Goal: Task Accomplishment & Management: Use online tool/utility

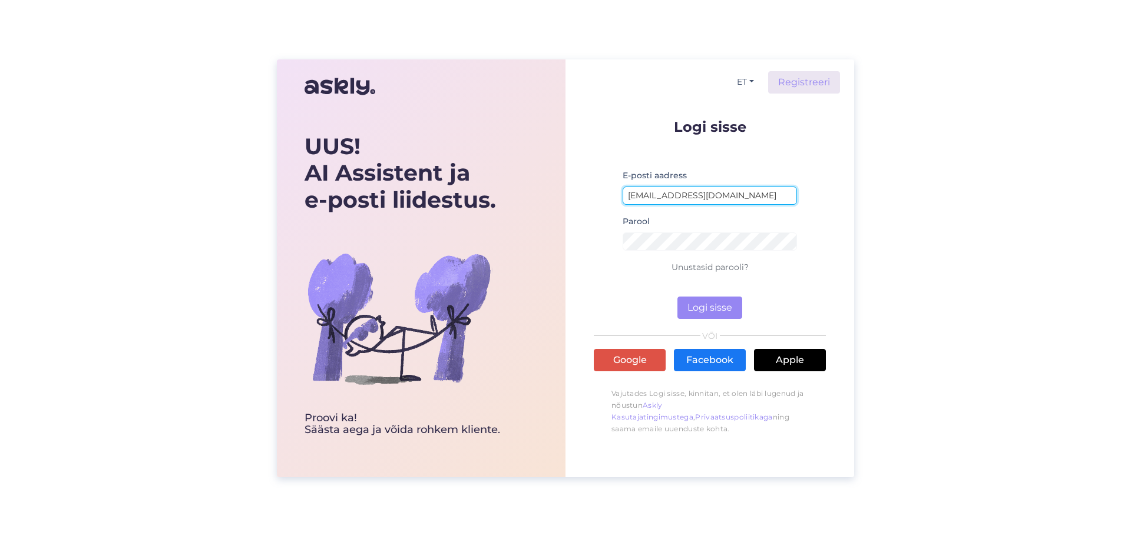
click at [738, 195] on input "[EMAIL_ADDRESS][DOMAIN_NAME]" at bounding box center [709, 196] width 174 height 18
type input "[EMAIL_ADDRESS][DOMAIN_NAME]"
click at [722, 303] on button "Logi sisse" at bounding box center [709, 308] width 65 height 22
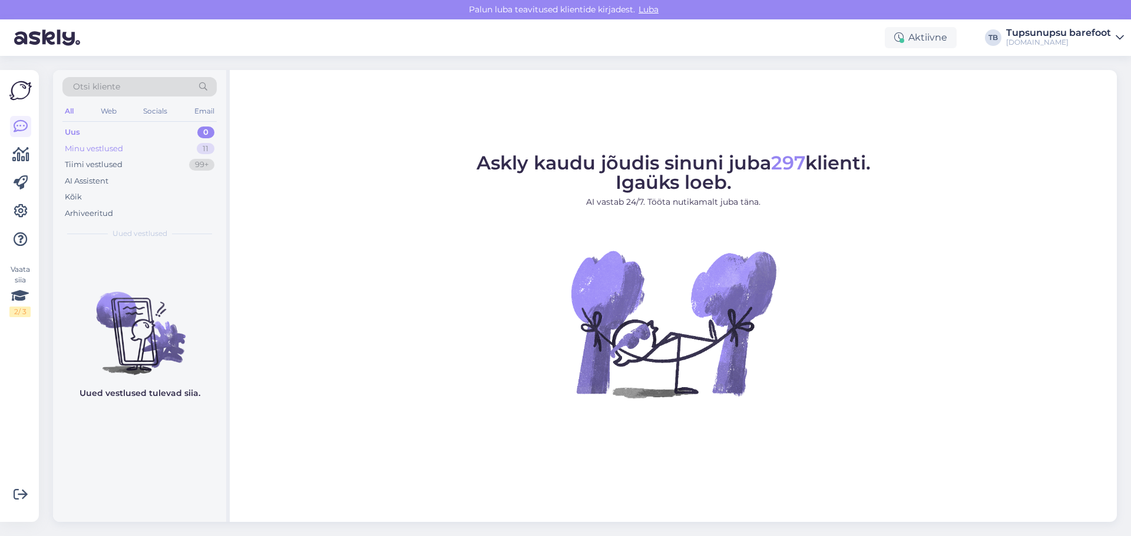
click at [105, 148] on div "Minu vestlused" at bounding box center [94, 149] width 58 height 12
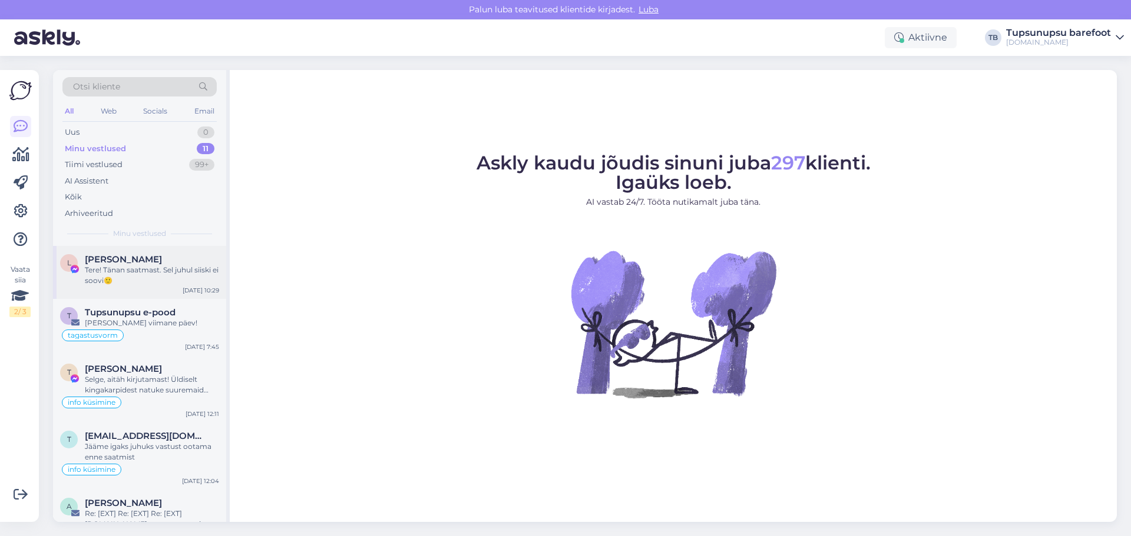
click at [136, 261] on span "[PERSON_NAME]" at bounding box center [123, 259] width 77 height 11
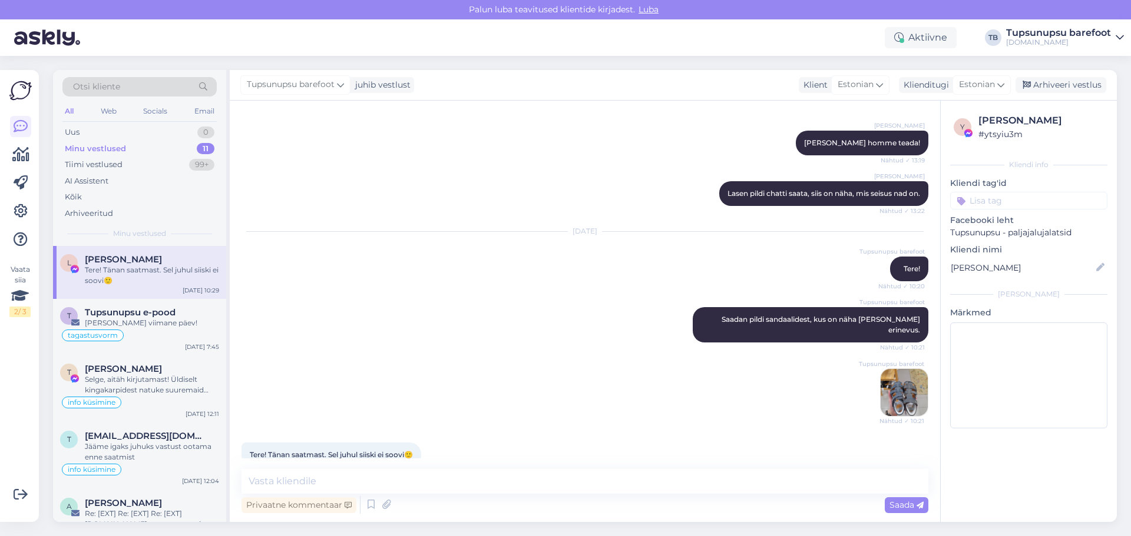
scroll to position [413, 0]
click at [886, 369] on img at bounding box center [903, 392] width 47 height 47
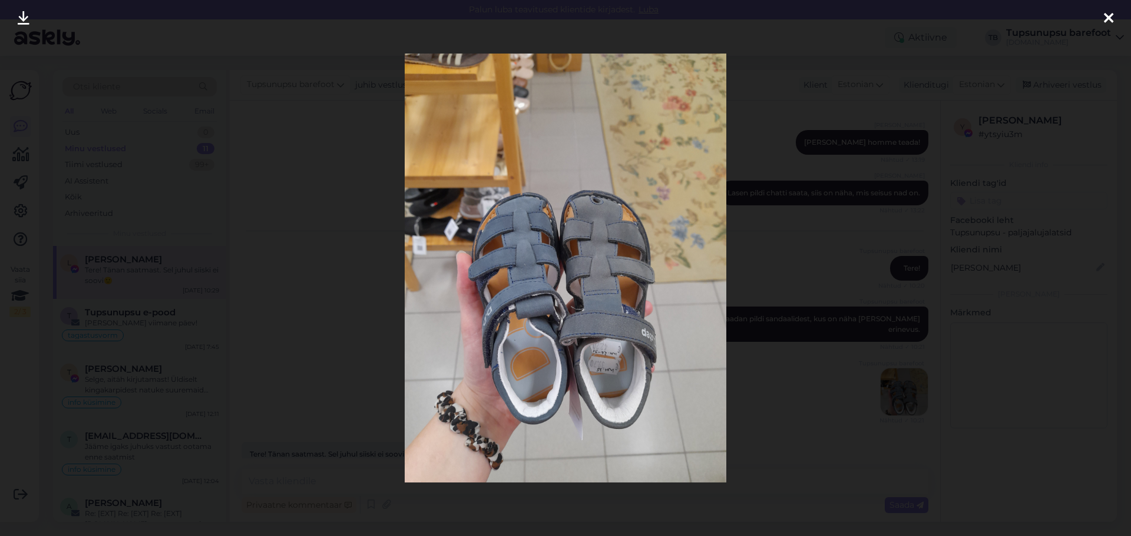
click at [1109, 19] on icon at bounding box center [1107, 18] width 9 height 15
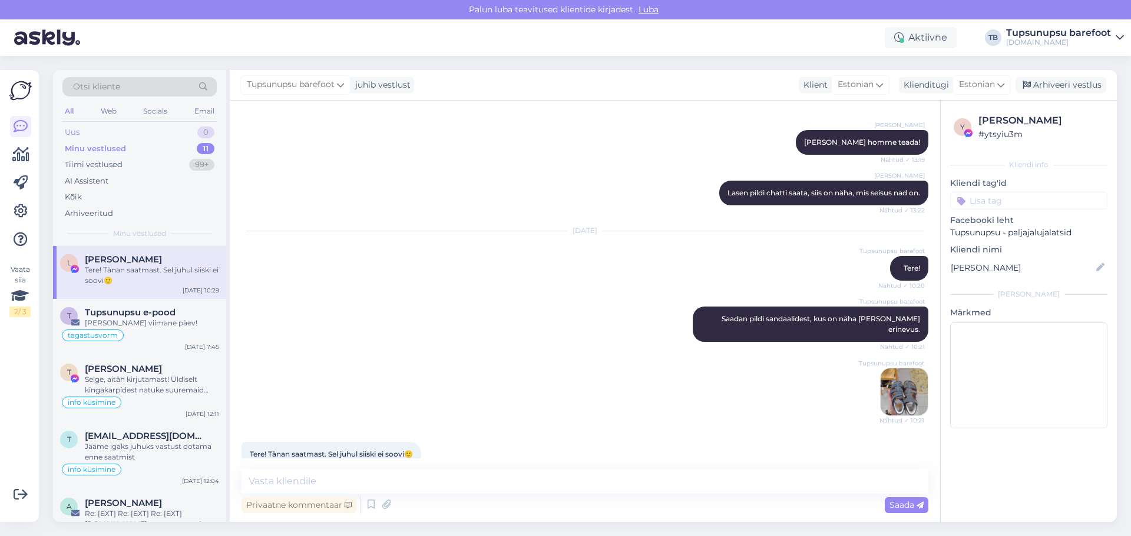
click at [81, 136] on div "Uus 0" at bounding box center [139, 132] width 154 height 16
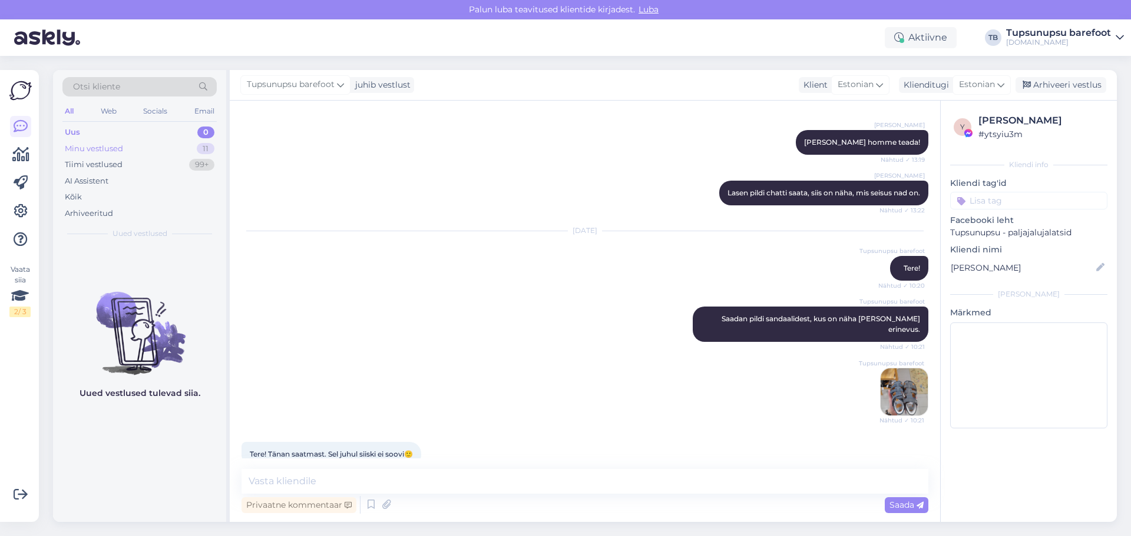
click at [99, 147] on div "Minu vestlused" at bounding box center [94, 149] width 58 height 12
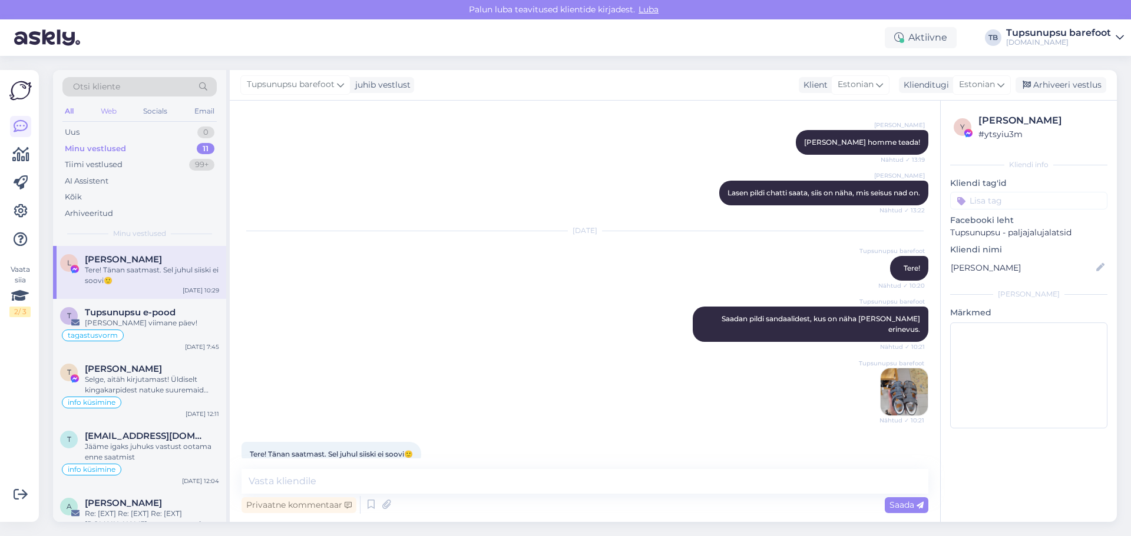
click at [107, 111] on div "Web" at bounding box center [108, 111] width 21 height 15
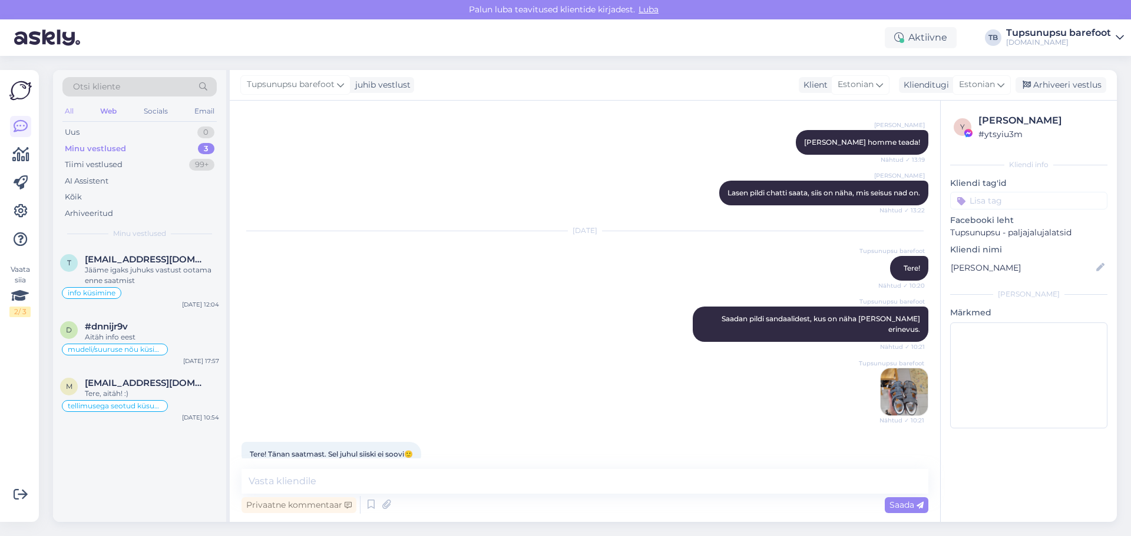
click at [67, 112] on div "All" at bounding box center [69, 111] width 14 height 15
